Goal: Task Accomplishment & Management: Complete application form

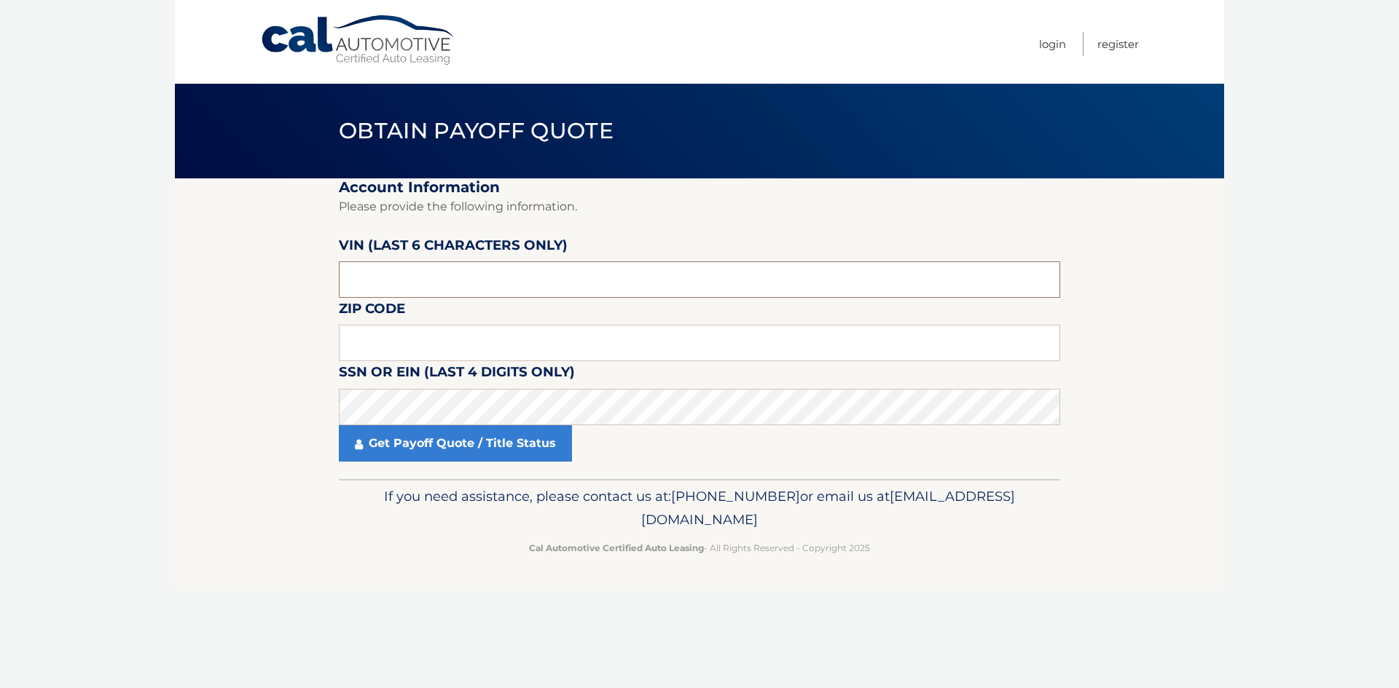
click at [449, 280] on input "text" at bounding box center [699, 280] width 721 height 36
type input "459280"
drag, startPoint x: 358, startPoint y: 342, endPoint x: 271, endPoint y: 328, distance: 88.6
click at [358, 342] on input "text" at bounding box center [699, 343] width 721 height 36
type input "10528"
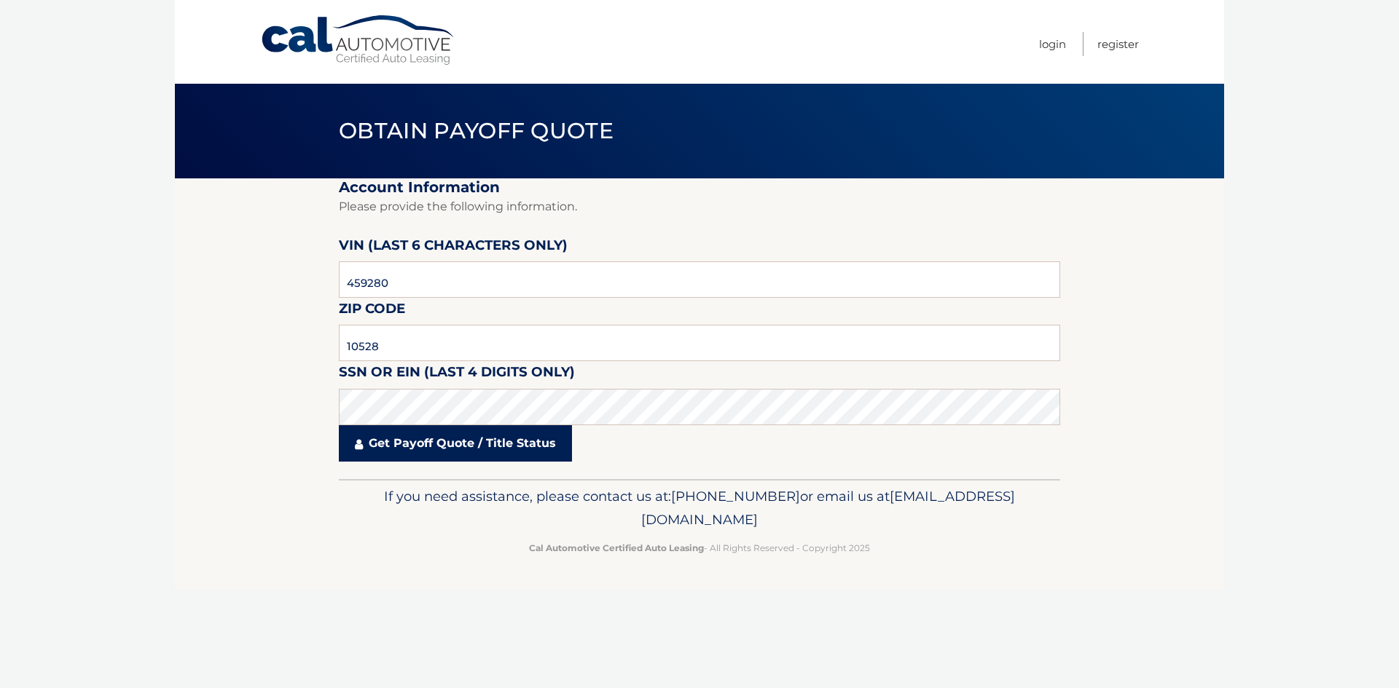
click at [409, 440] on link "Get Payoff Quote / Title Status" at bounding box center [455, 443] width 233 height 36
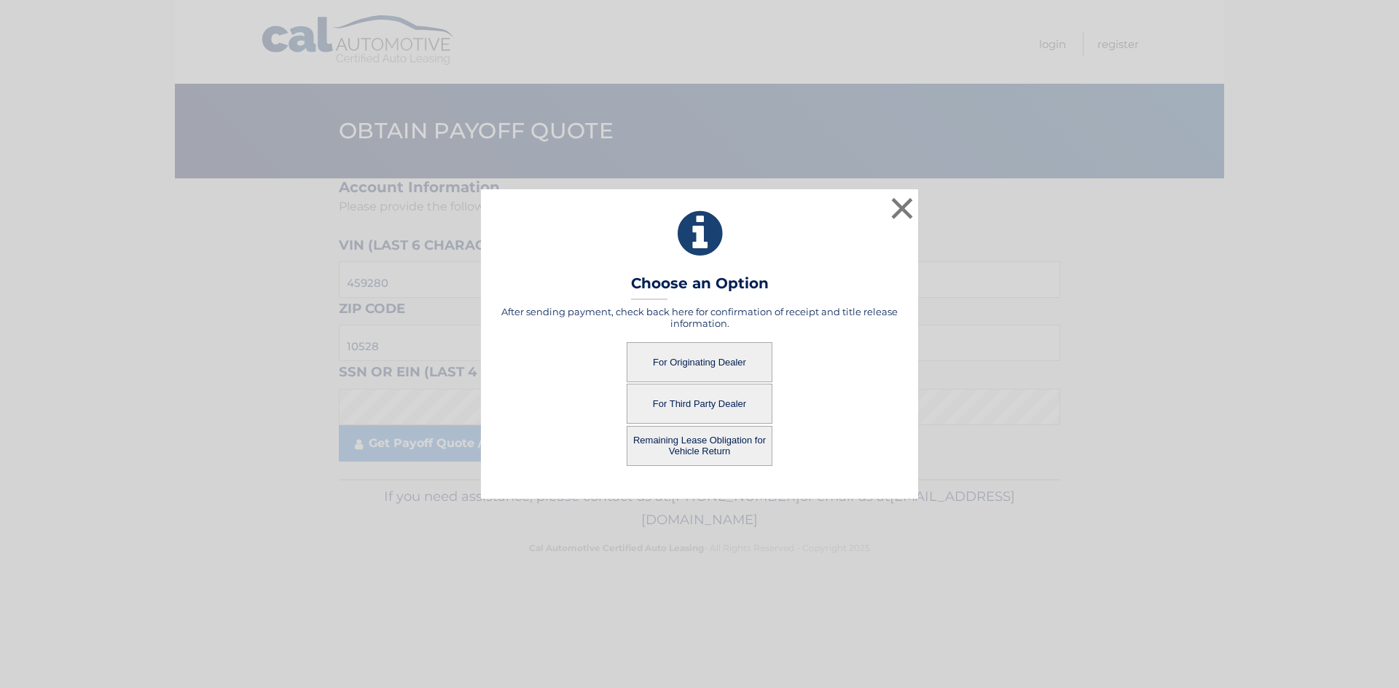
click at [721, 348] on button "For Originating Dealer" at bounding box center [700, 362] width 146 height 40
click at [712, 361] on button "For Originating Dealer" at bounding box center [700, 362] width 146 height 40
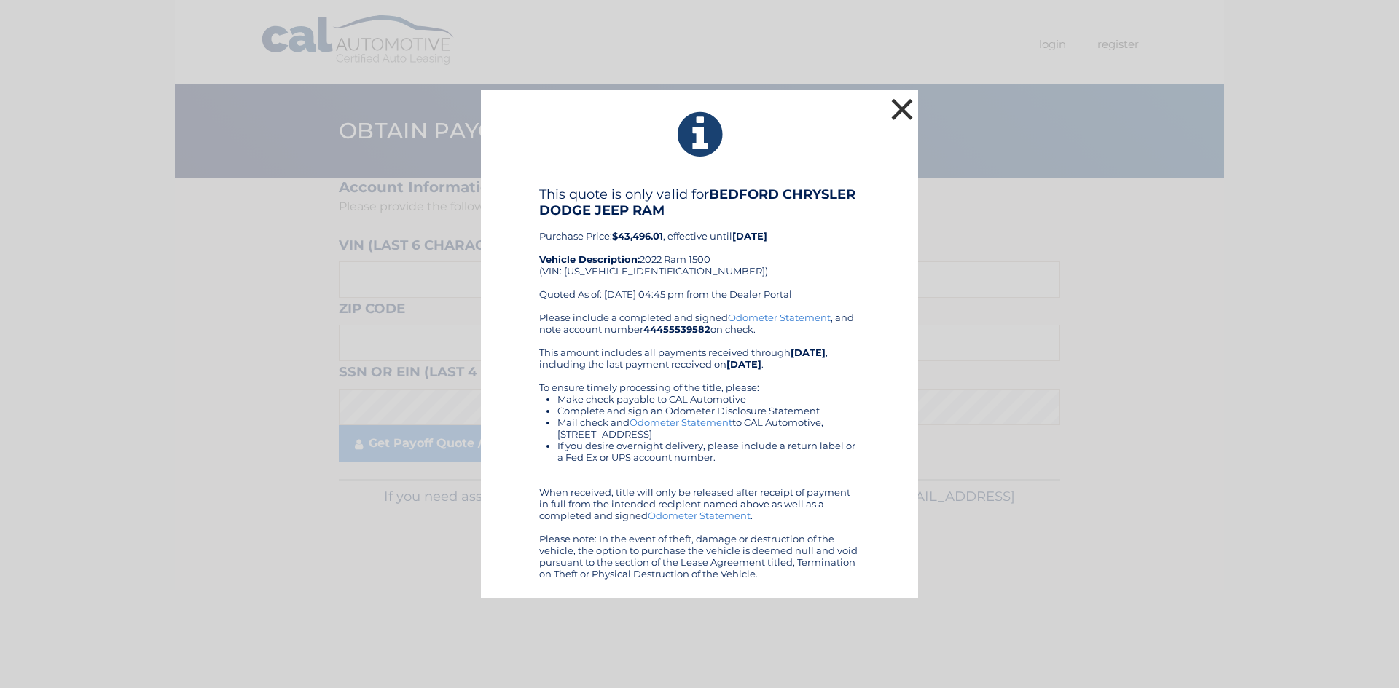
click at [898, 114] on button "×" at bounding box center [901, 109] width 29 height 29
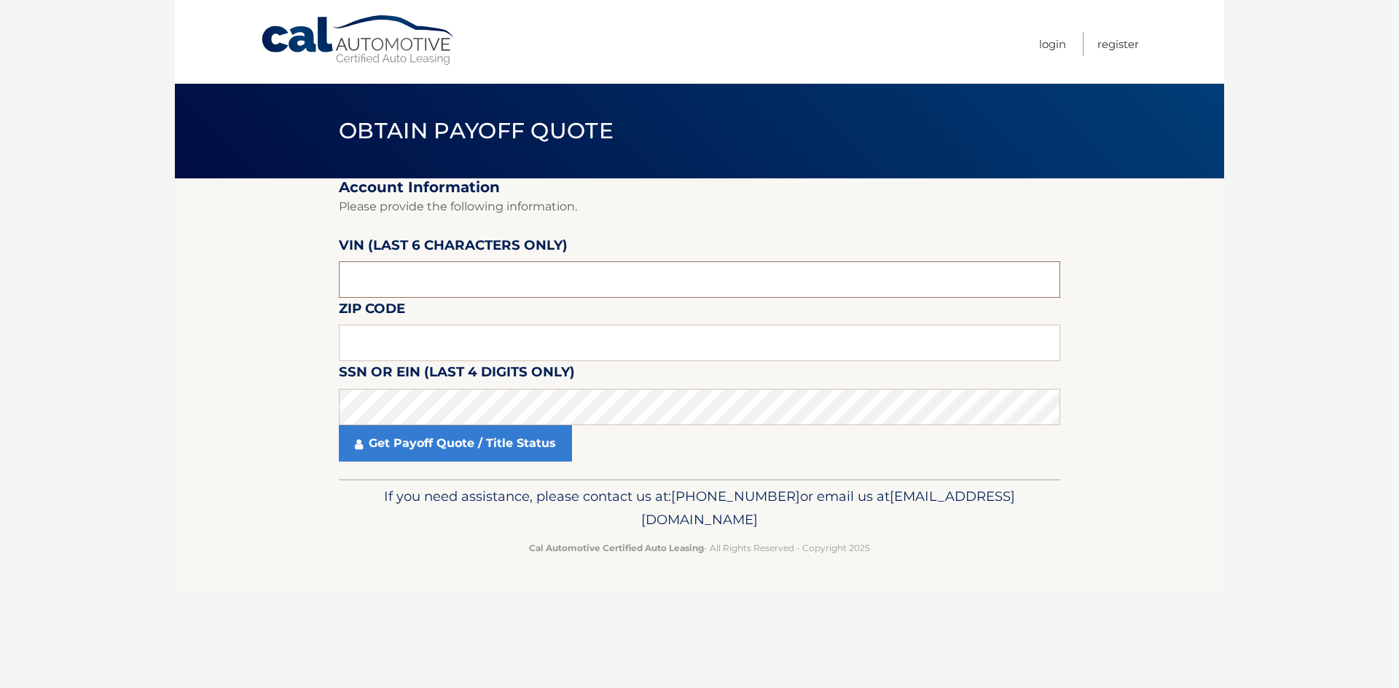
click at [423, 266] on input "text" at bounding box center [699, 280] width 721 height 36
type input "459280"
drag, startPoint x: 400, startPoint y: 337, endPoint x: 385, endPoint y: 340, distance: 15.0
click at [399, 337] on input "text" at bounding box center [699, 343] width 721 height 36
type input "10528"
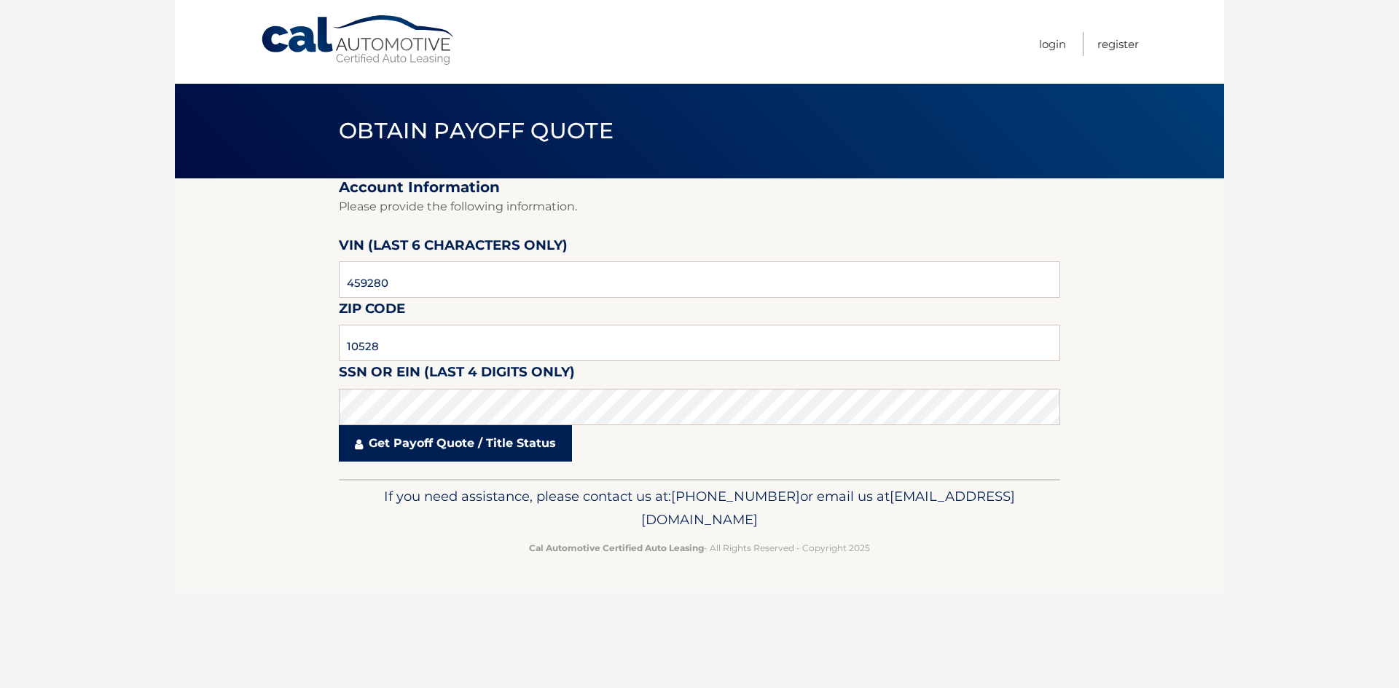
click at [436, 449] on link "Get Payoff Quote / Title Status" at bounding box center [455, 443] width 233 height 36
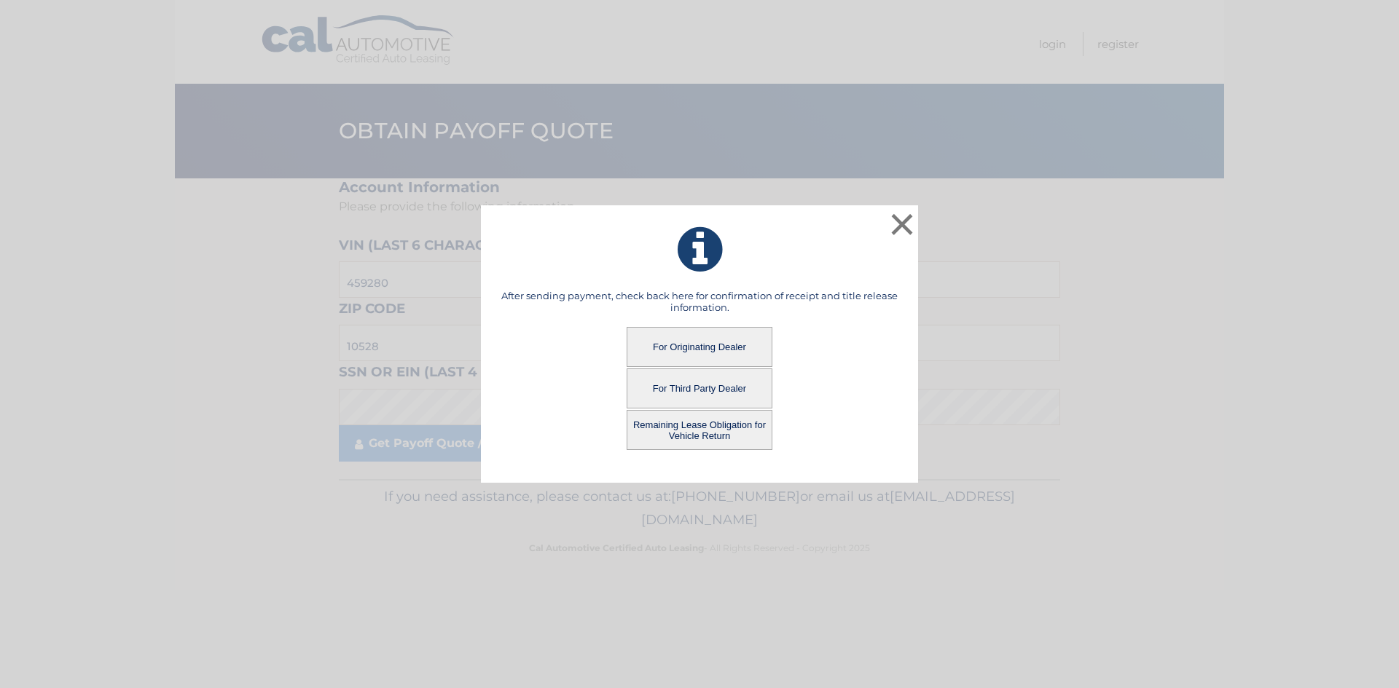
click at [700, 429] on button "Remaining Lease Obligation for Vehicle Return" at bounding box center [700, 430] width 146 height 40
click at [702, 423] on button "Remaining Lease Obligation for Vehicle Return" at bounding box center [700, 430] width 146 height 40
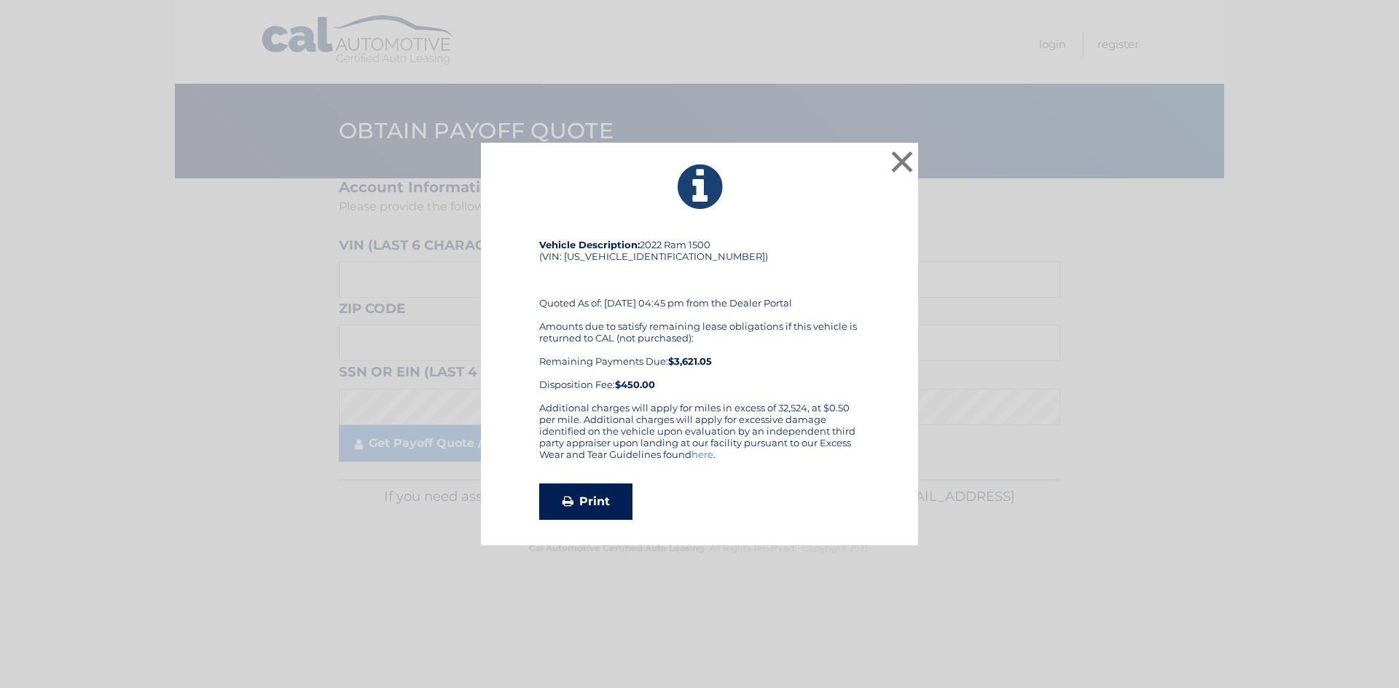
click at [616, 507] on link "Print" at bounding box center [585, 502] width 93 height 36
